Goal: Task Accomplishment & Management: Complete application form

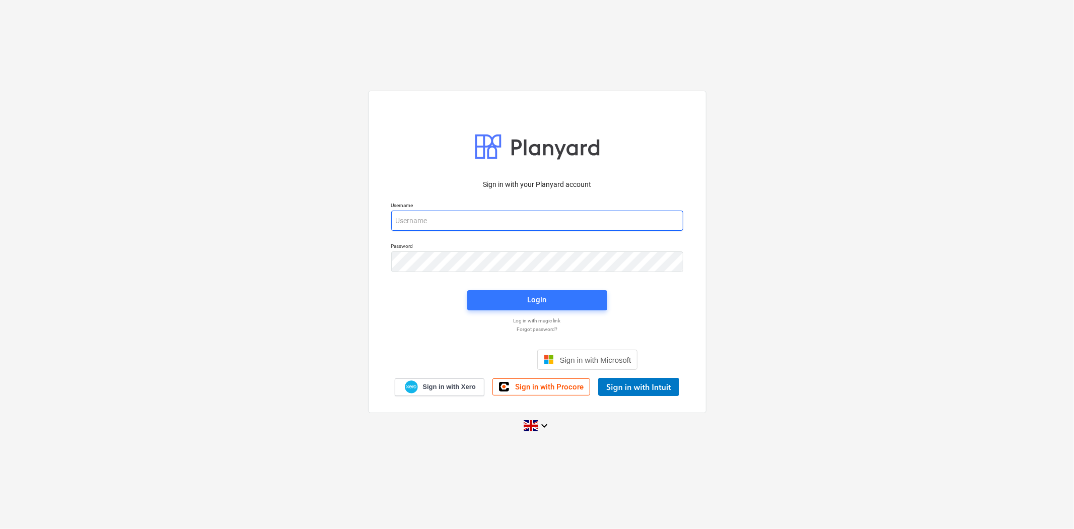
drag, startPoint x: 505, startPoint y: 225, endPoint x: 505, endPoint y: 231, distance: 5.6
click at [505, 225] on input "email" at bounding box center [537, 220] width 292 height 20
click at [586, 217] on input "email" at bounding box center [537, 220] width 292 height 20
type input "[PERSON_NAME][EMAIL_ADDRESS][PERSON_NAME][DOMAIN_NAME]"
click at [532, 302] on div "Login" at bounding box center [537, 299] width 19 height 13
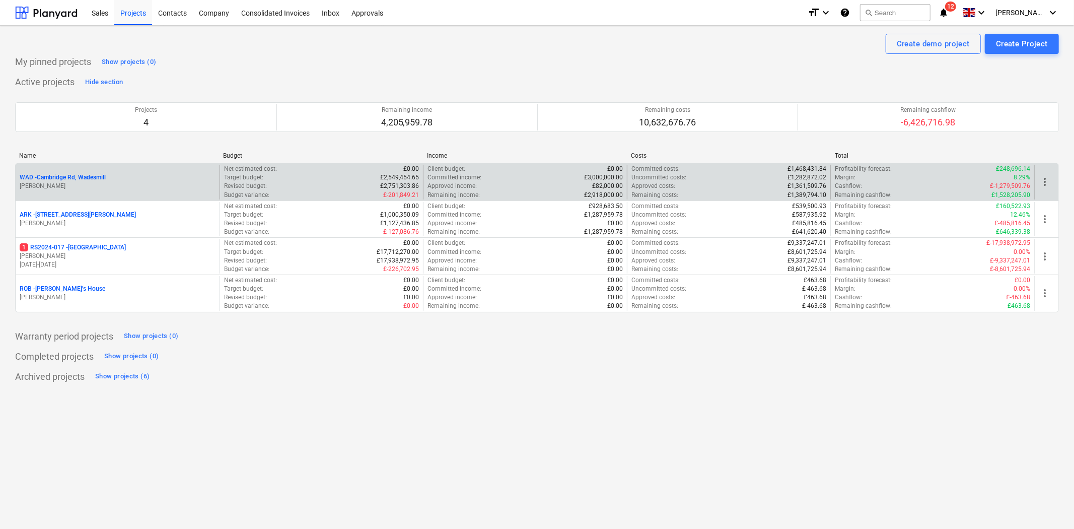
click at [108, 181] on div "WAD - Cambridge Rd, Wadesmill" at bounding box center [118, 177] width 196 height 9
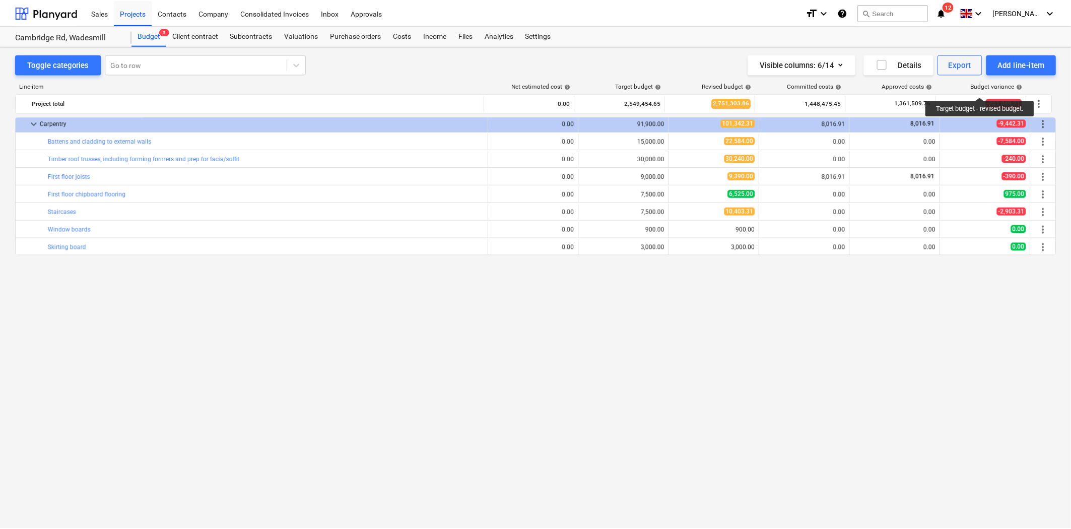
scroll to position [851, 0]
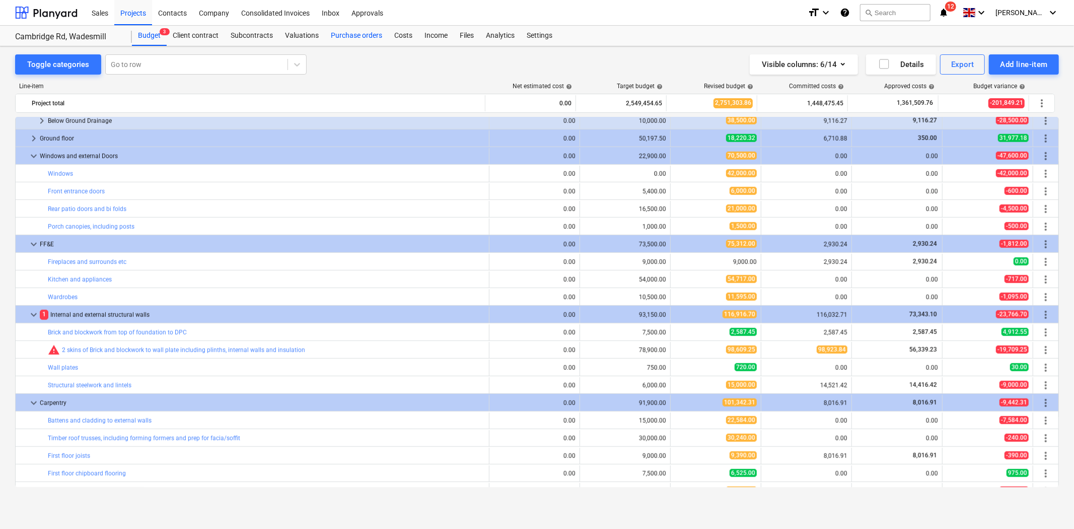
click at [325, 35] on div "Purchase orders" at bounding box center [356, 36] width 63 height 20
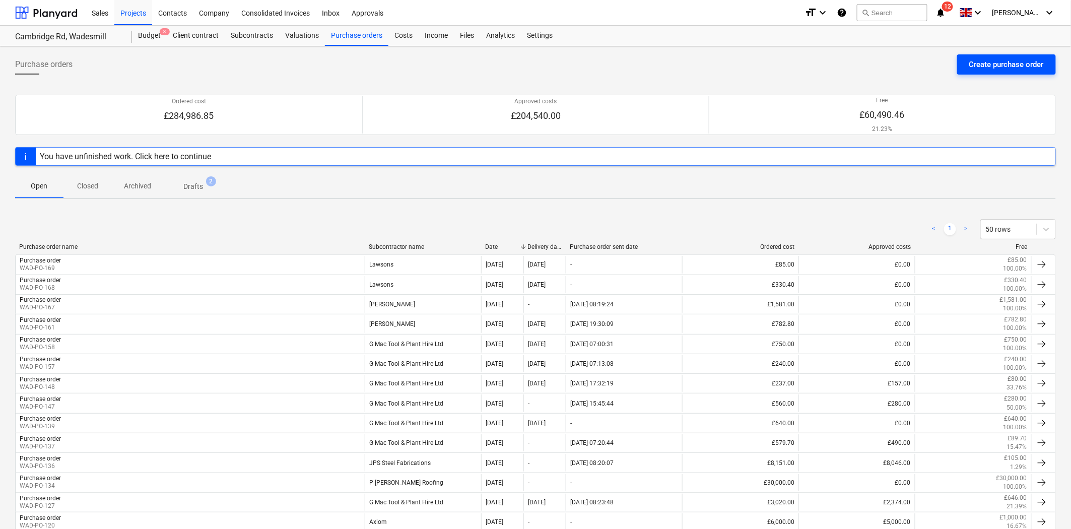
click at [990, 67] on div "Create purchase order" at bounding box center [1006, 64] width 75 height 13
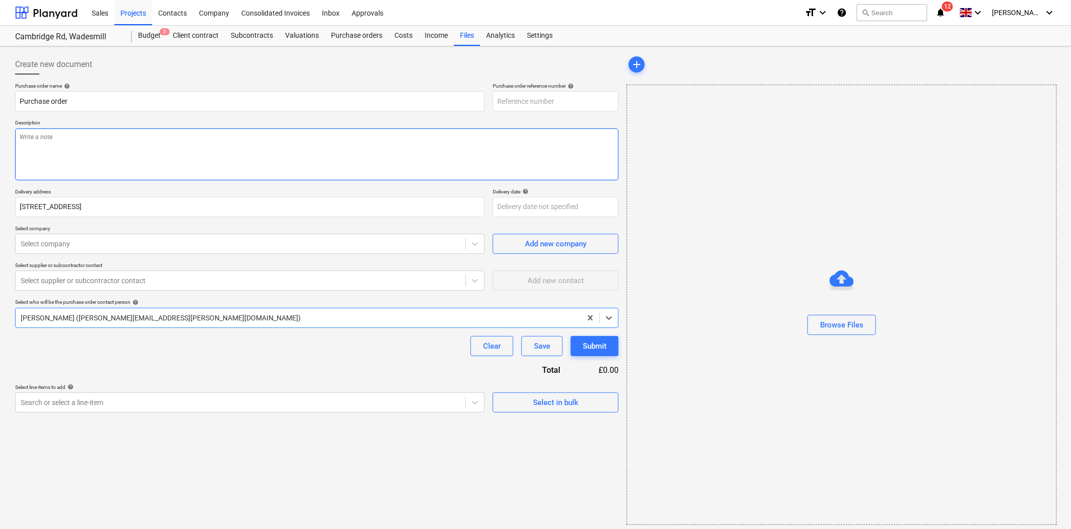
type textarea "x"
type input "WAD-PO-170"
click at [207, 145] on textarea at bounding box center [316, 154] width 603 height 52
type textarea "x"
type textarea "T"
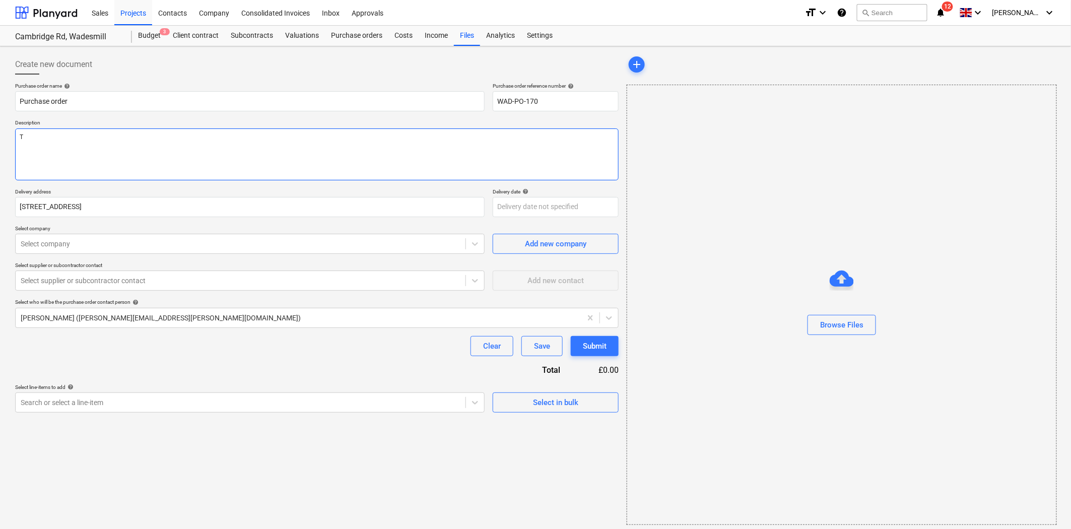
type textarea "x"
type textarea "T&"
type textarea "x"
type textarea "T&G"
type textarea "x"
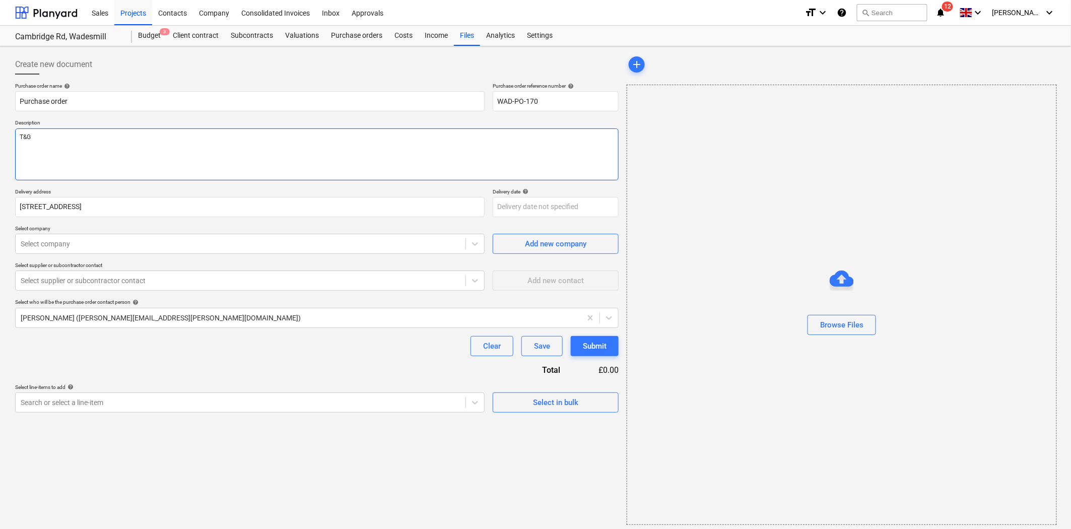
type textarea "T&G"
type textarea "x"
type textarea "T&G B"
type textarea "x"
type textarea "T&G Bo"
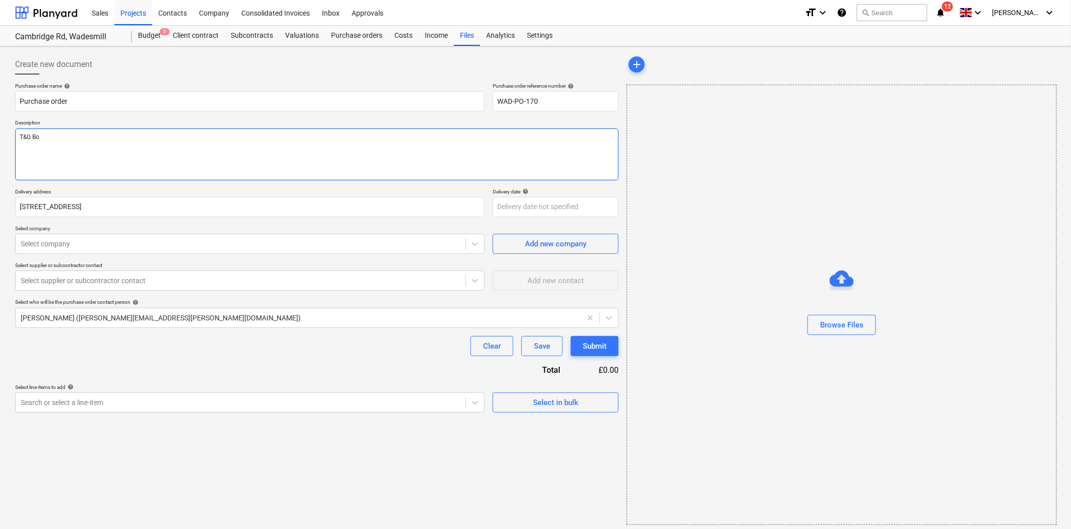
type textarea "x"
type textarea "T&G Boa"
type textarea "x"
type textarea "T&G Boar"
type textarea "x"
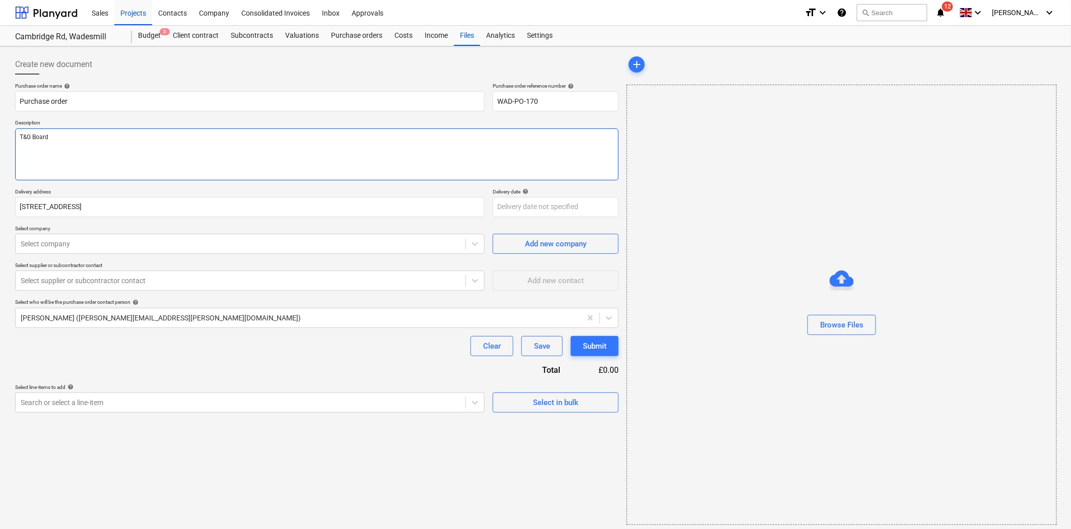
type textarea "T&G Boardi"
type textarea "x"
type textarea "T&G Boardiin"
type textarea "x"
type textarea "T&G Boardiing"
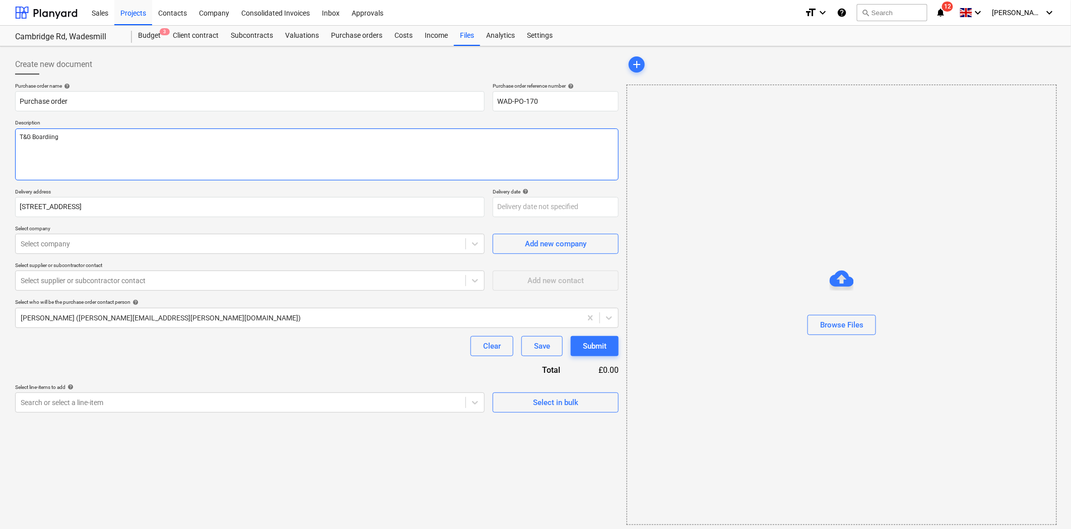
type textarea "x"
type textarea "T&G Boardiing"
type textarea "x"
type textarea "T&G Boardiing"
type textarea "x"
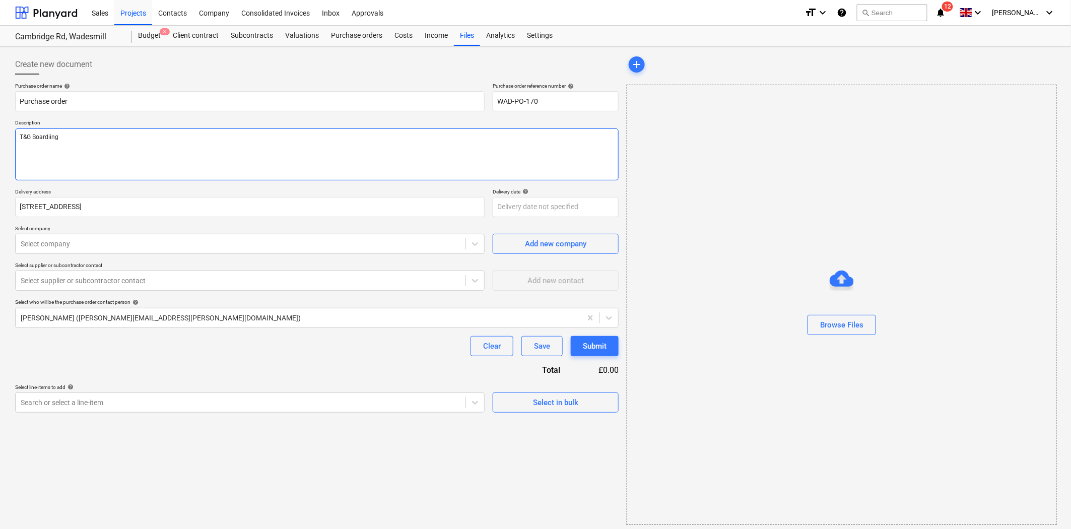
type textarea "T&G Boardiin"
type textarea "x"
type textarea "T&G Boardii"
type textarea "x"
type textarea "T&G Boardi"
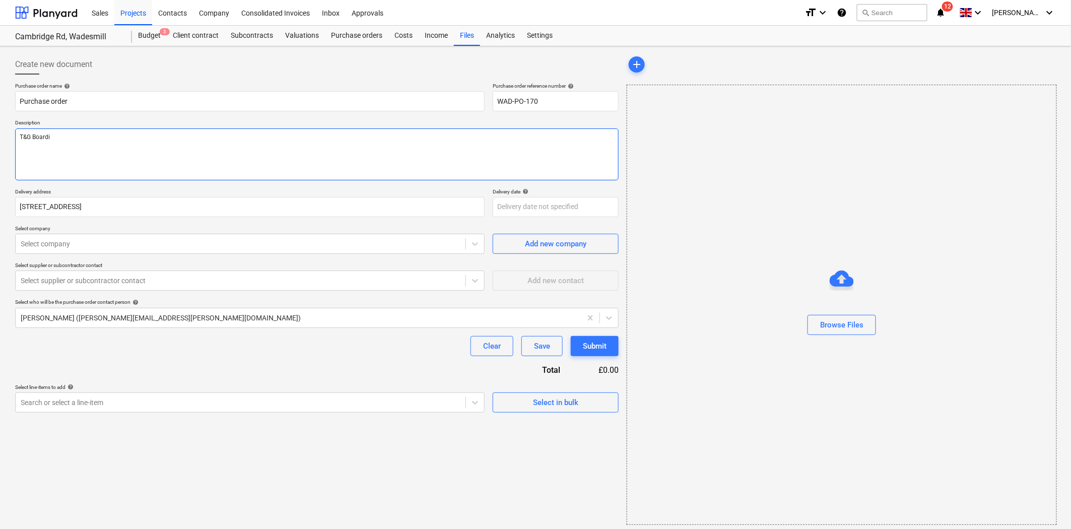
type textarea "x"
type textarea "T&G Board"
type textarea "x"
type textarea "T&G Boardi"
type textarea "x"
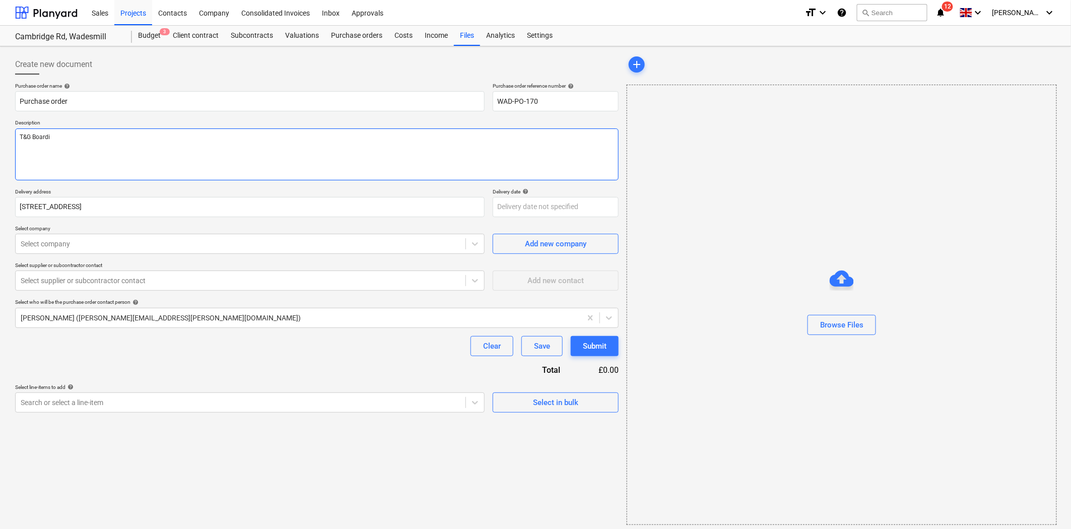
type textarea "T&G Boardin"
type textarea "x"
type textarea "T&G Boarding"
type textarea "x"
type textarea "T&G Boarding"
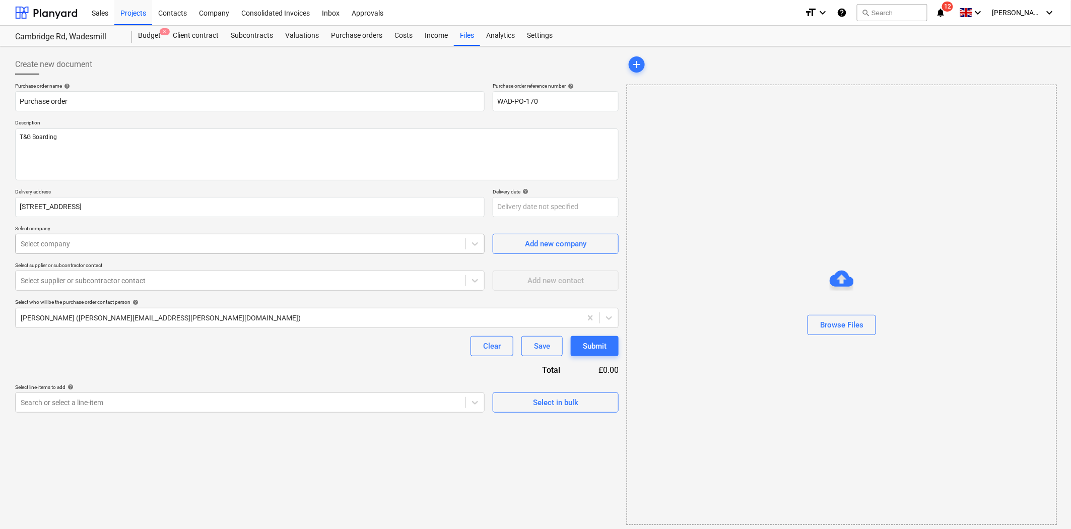
type textarea "x"
click at [216, 245] on div at bounding box center [241, 244] width 440 height 10
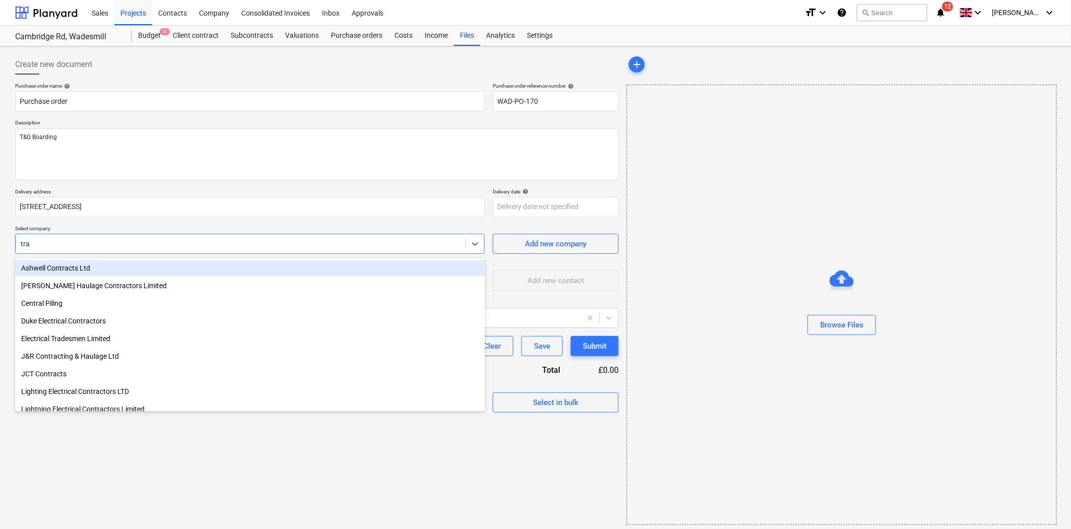
type input "trav"
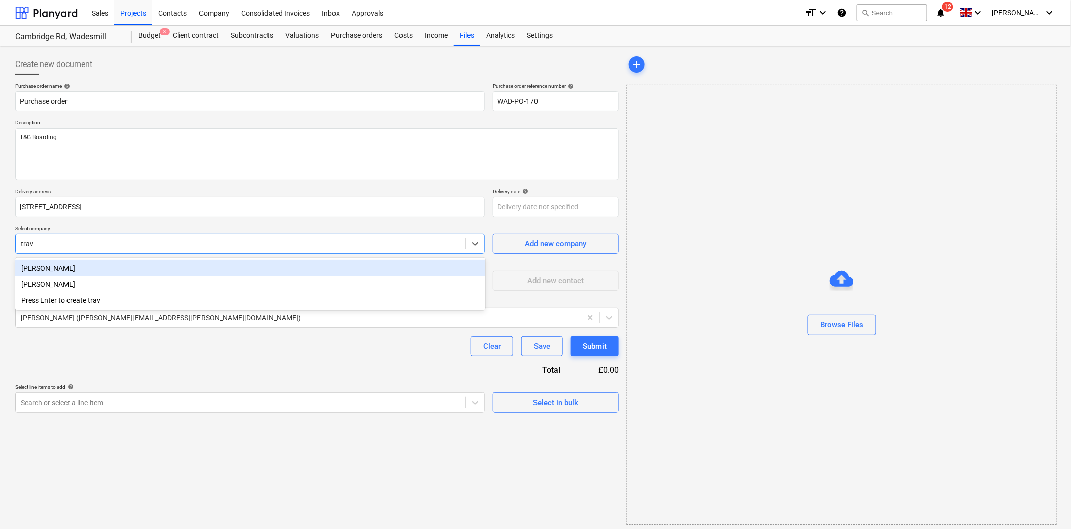
type textarea "x"
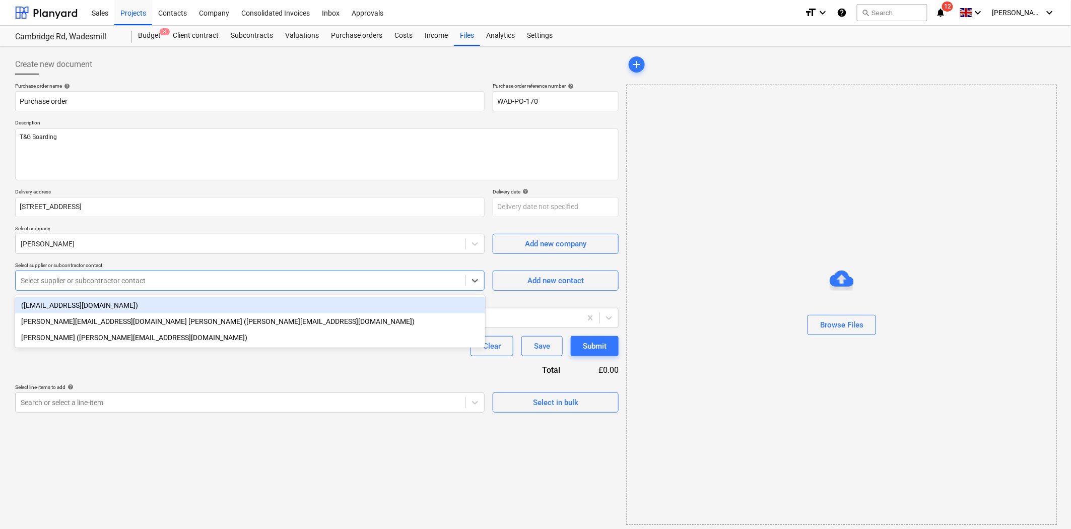
click at [238, 282] on div at bounding box center [241, 280] width 440 height 10
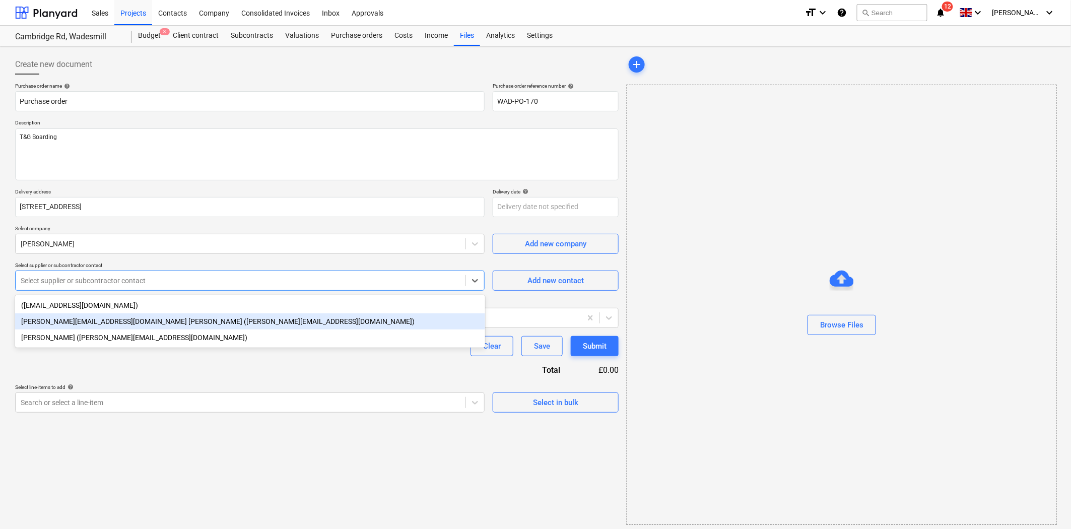
click at [228, 318] on div "[PERSON_NAME][EMAIL_ADDRESS][DOMAIN_NAME] [PERSON_NAME] ([PERSON_NAME][EMAIL_AD…" at bounding box center [250, 321] width 470 height 16
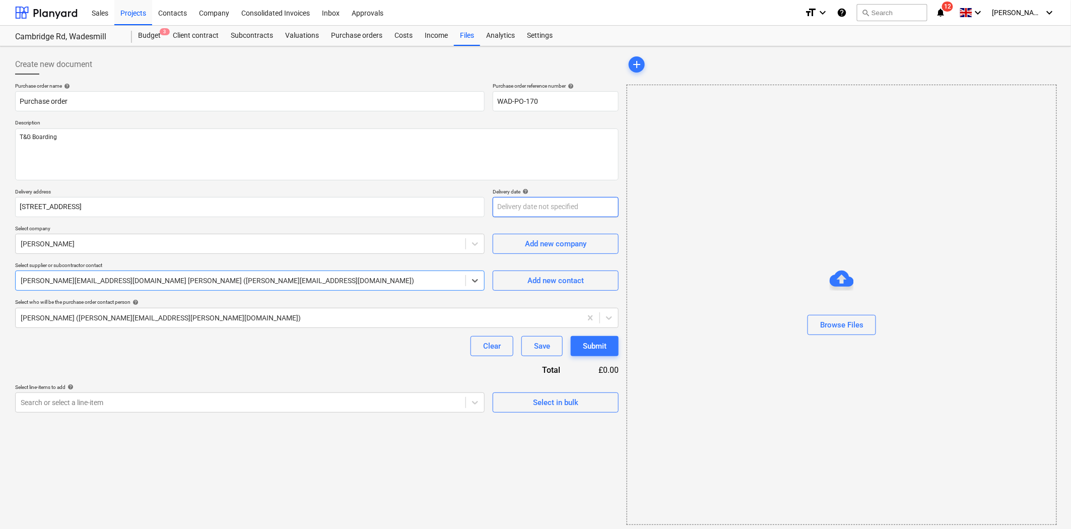
click at [537, 215] on body "Sales Projects Contacts Company Consolidated Invoices Inbox Approvals format_si…" at bounding box center [535, 264] width 1071 height 529
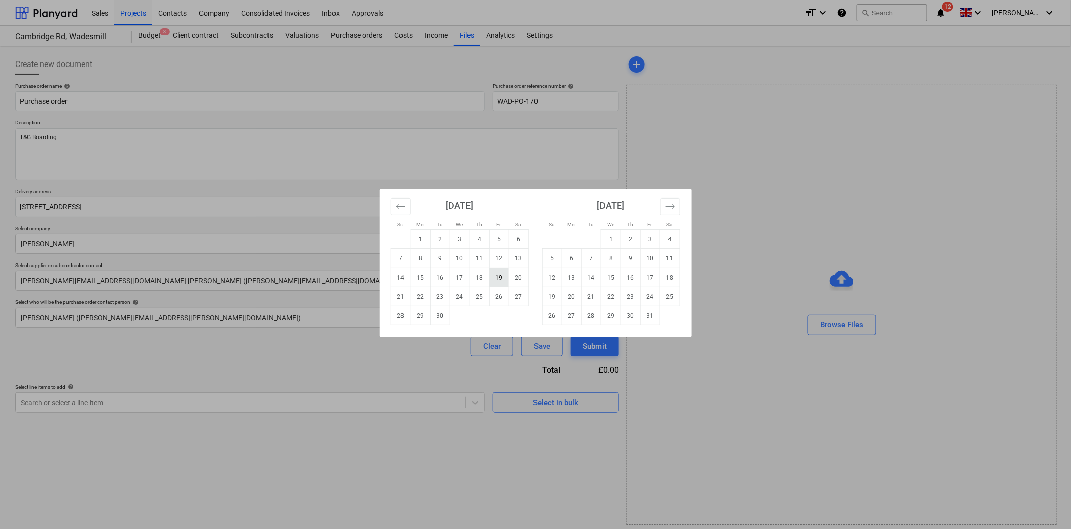
click at [498, 276] on td "19" at bounding box center [499, 277] width 20 height 19
type textarea "x"
type input "[DATE]"
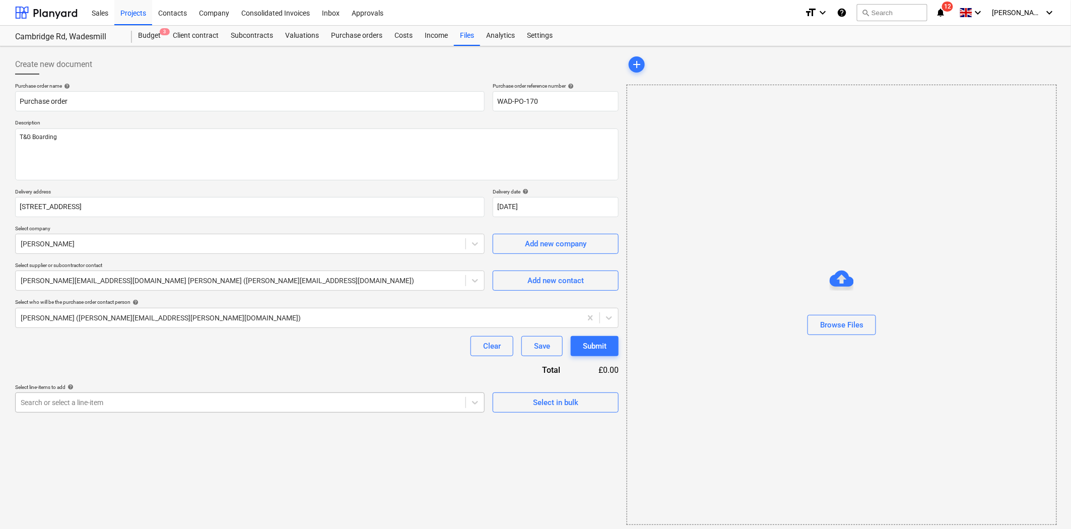
click at [147, 406] on div "Search or select a line-item" at bounding box center [249, 402] width 469 height 20
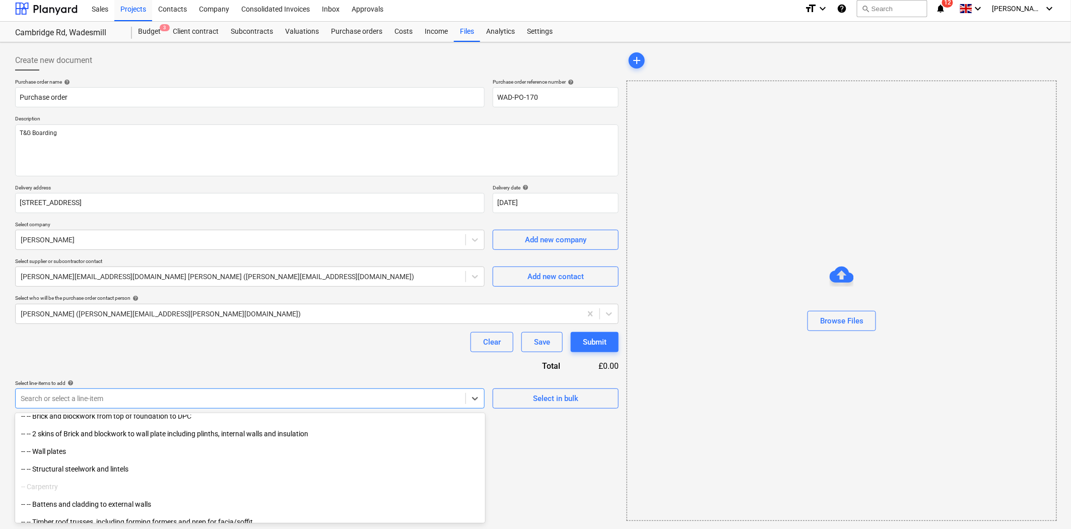
scroll to position [1790, 0]
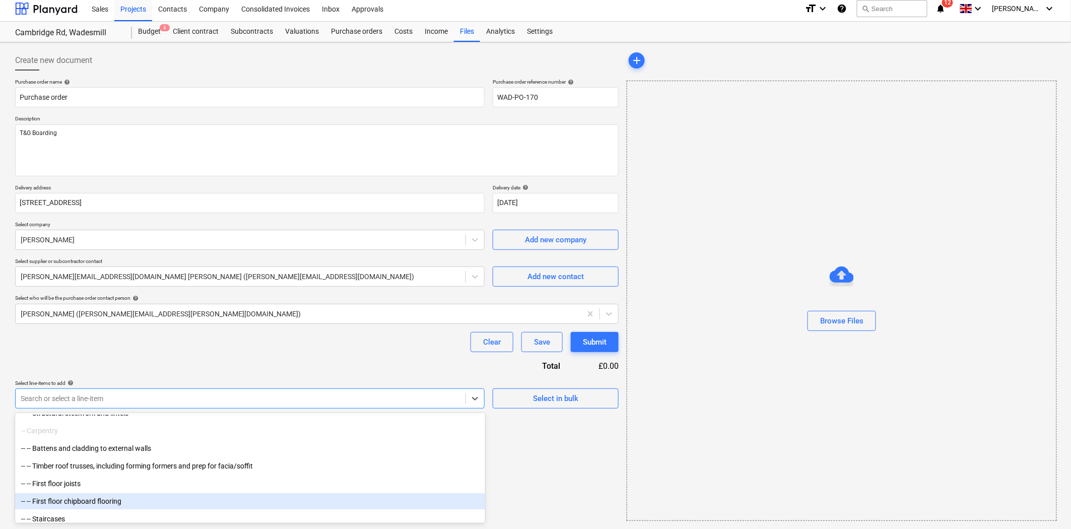
click at [123, 496] on div "-- -- First floor chipboard flooring" at bounding box center [250, 501] width 470 height 16
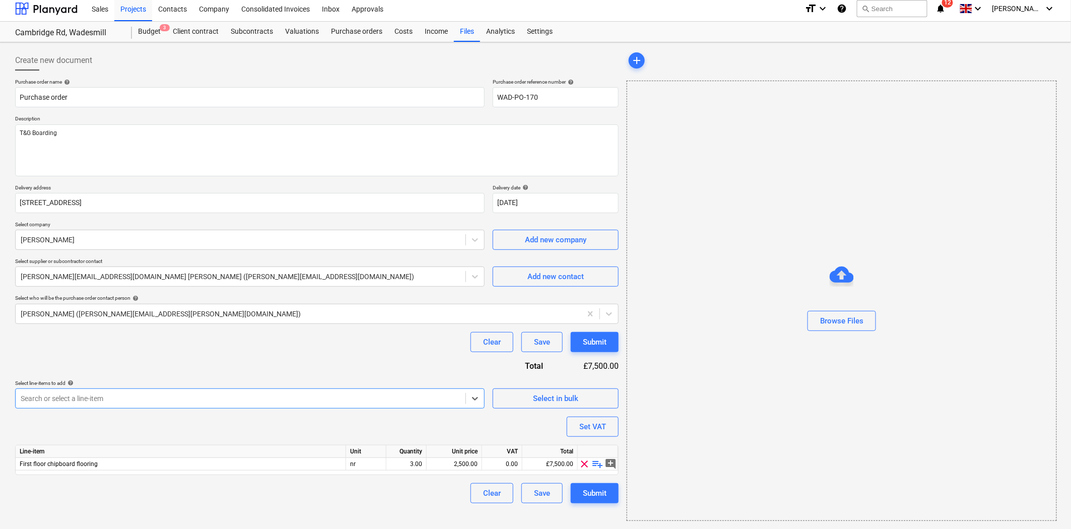
click at [354, 343] on div "Clear Save Submit" at bounding box center [316, 342] width 603 height 20
click at [595, 462] on span "playlist_add" at bounding box center [598, 464] width 12 height 12
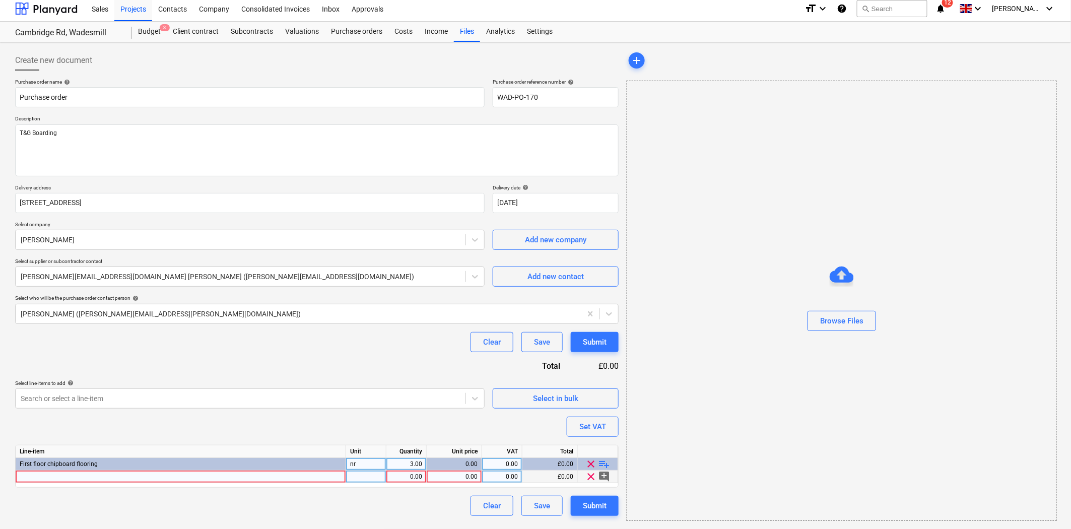
click at [182, 477] on div at bounding box center [181, 476] width 330 height 13
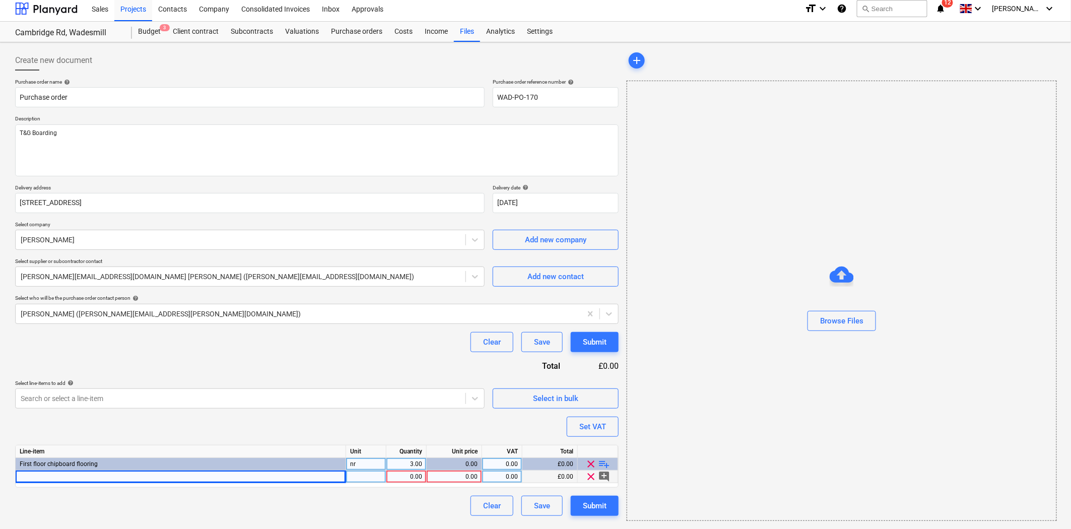
type textarea "x"
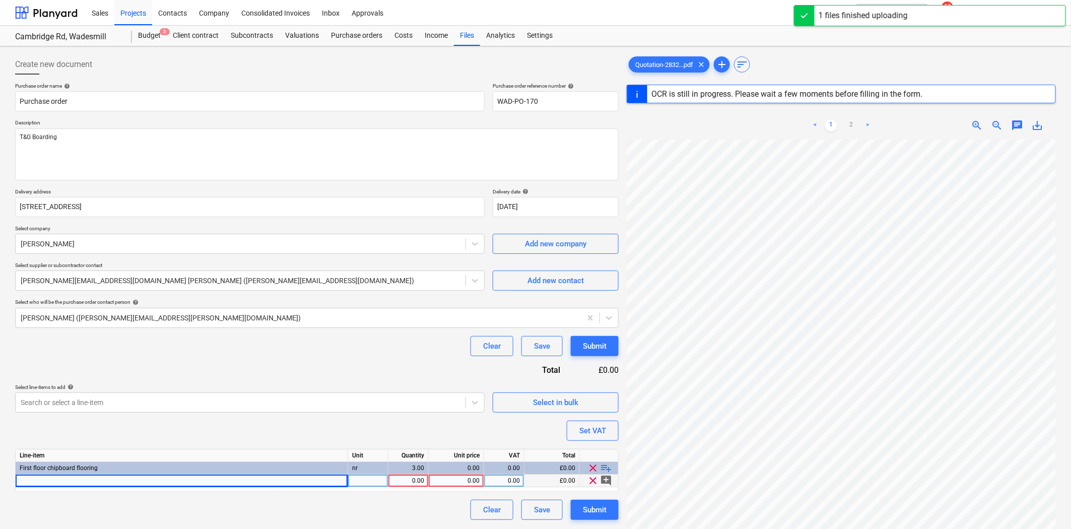
click at [150, 478] on div at bounding box center [182, 480] width 332 height 13
type input "T&G"
type textarea "x"
type input "T&G"
type textarea "x"
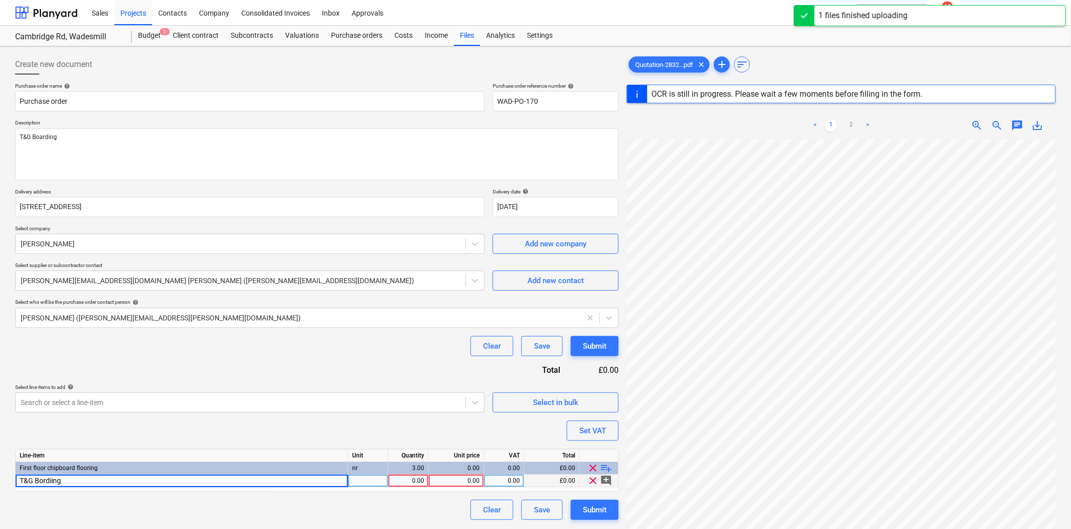
type input "T&G Bordiing"
type textarea "x"
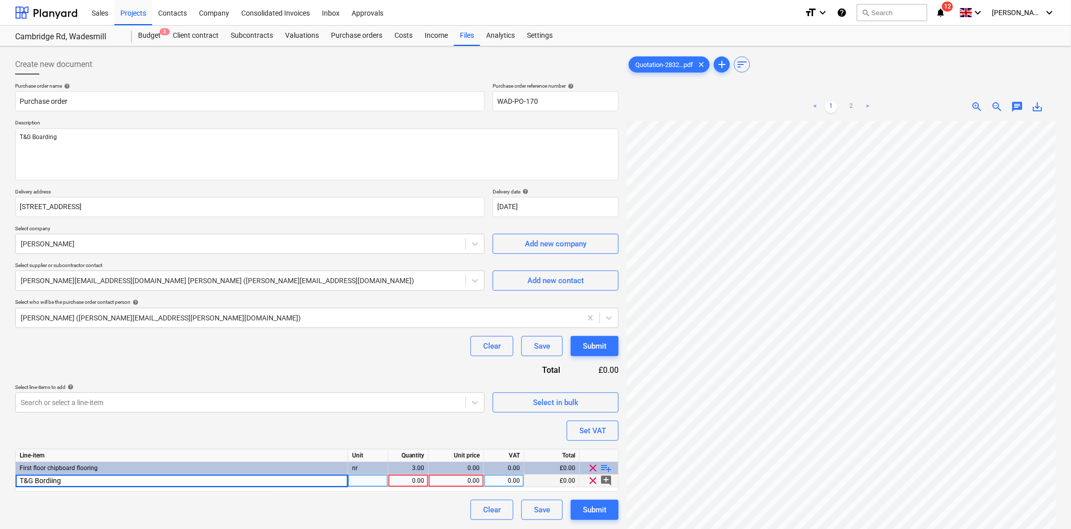
type input "T&G Boarding"
type textarea "x"
click at [419, 482] on div "1.00" at bounding box center [408, 480] width 32 height 13
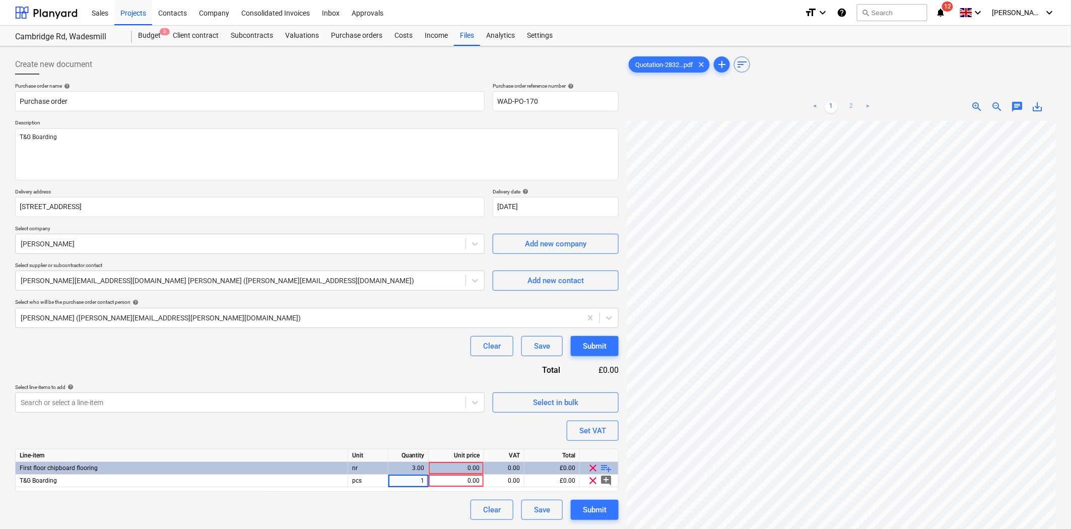
click at [853, 106] on link "2" at bounding box center [851, 107] width 12 height 12
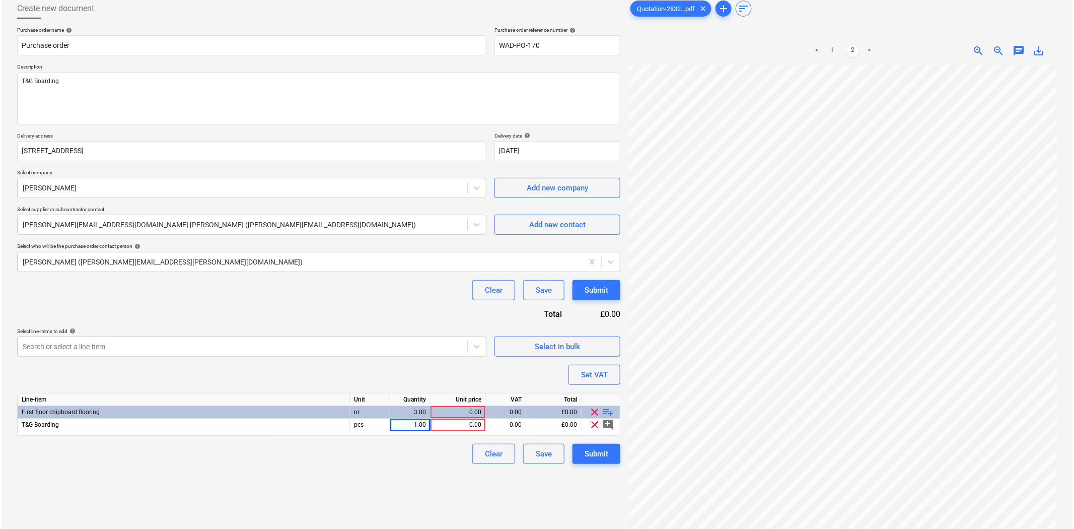
scroll to position [7, 73]
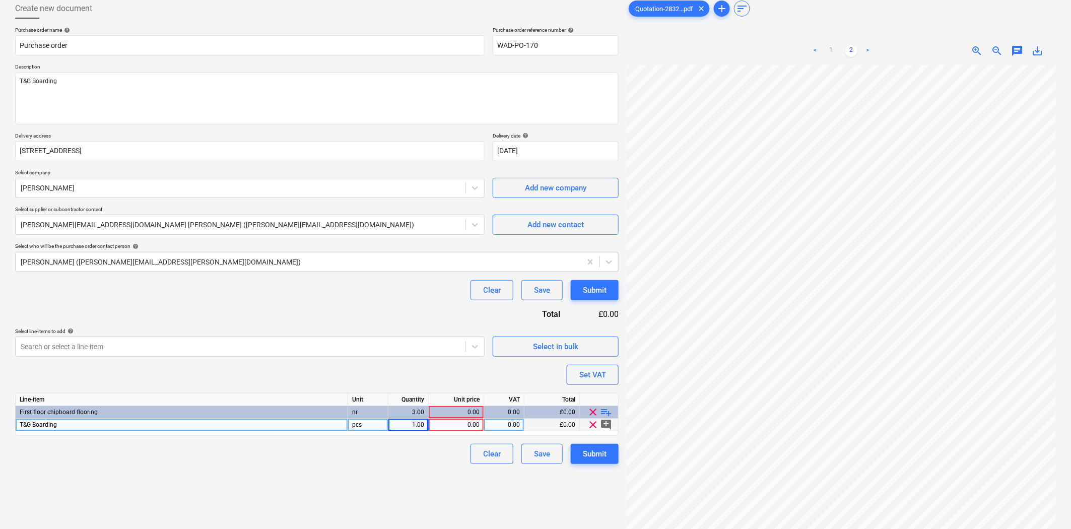
click at [410, 425] on div "1.00" at bounding box center [408, 424] width 32 height 13
type input "195"
type textarea "x"
type input "14"
click at [376, 286] on div "Clear Save Submit" at bounding box center [316, 290] width 603 height 20
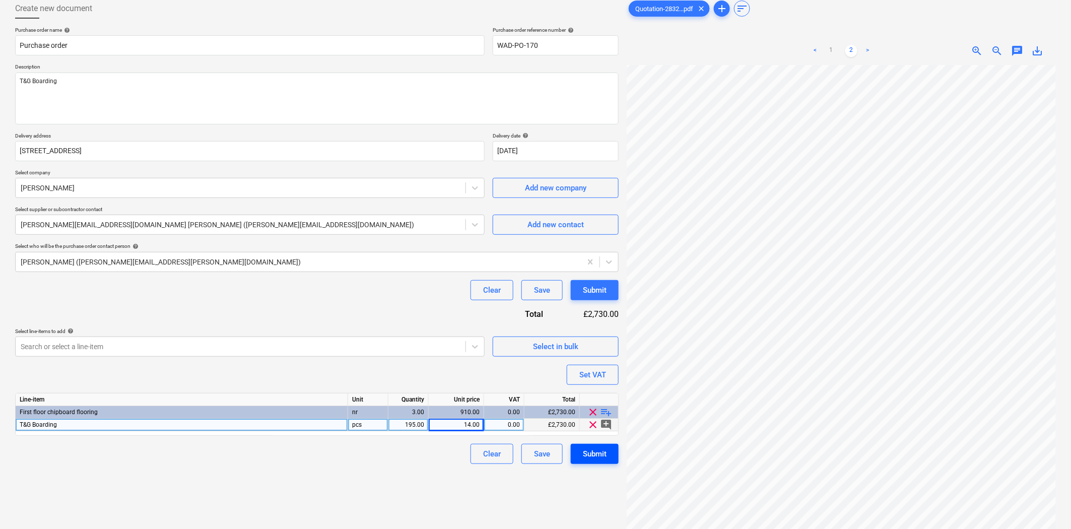
click at [604, 452] on div "Submit" at bounding box center [595, 453] width 24 height 13
type textarea "x"
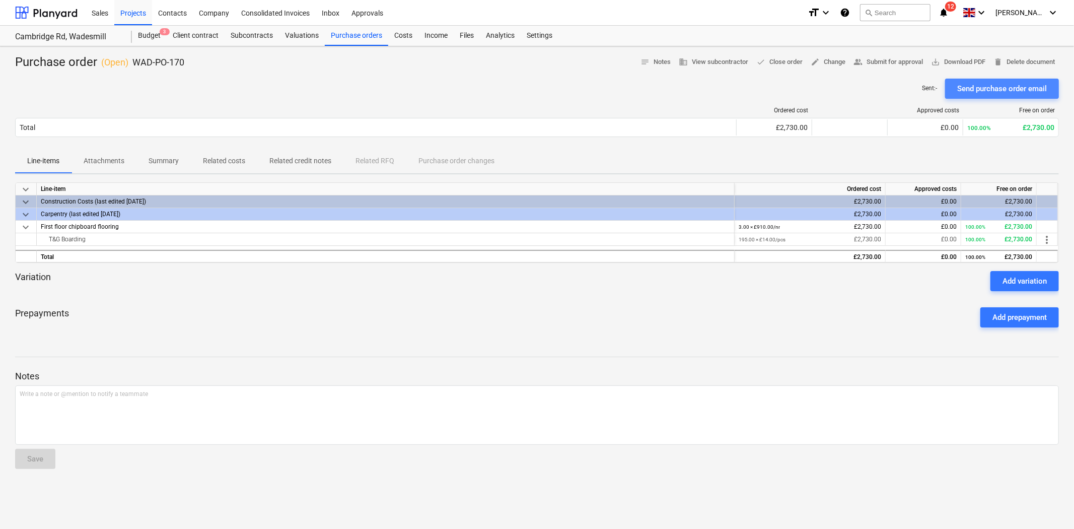
click at [1006, 93] on div "Send purchase order email" at bounding box center [1002, 88] width 90 height 13
